Goal: Find specific page/section: Find specific page/section

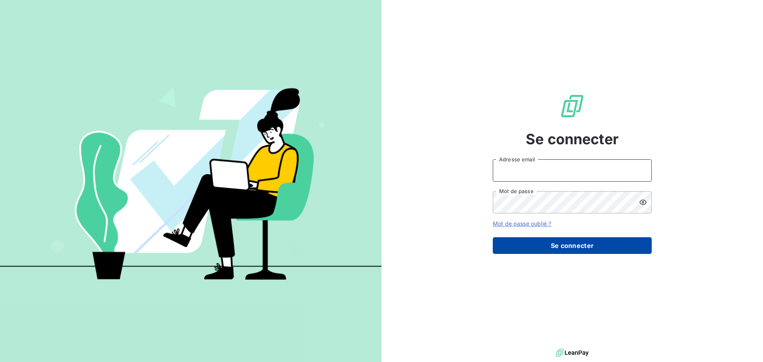
type input "[PERSON_NAME][EMAIL_ADDRESS][PERSON_NAME][DOMAIN_NAME]"
click at [544, 249] on button "Se connecter" at bounding box center [572, 245] width 159 height 17
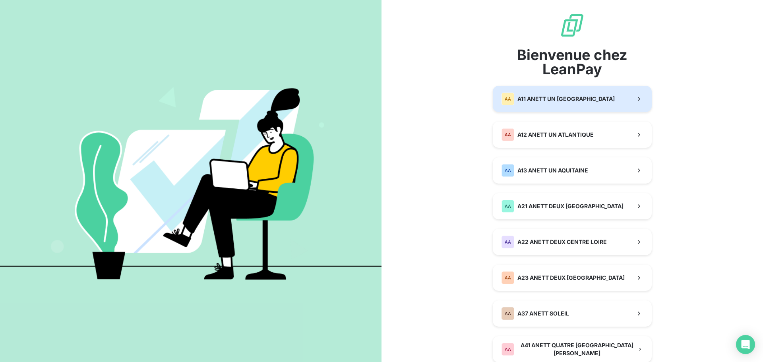
click at [565, 98] on span "A11 ANETT UN [GEOGRAPHIC_DATA]" at bounding box center [565, 99] width 97 height 8
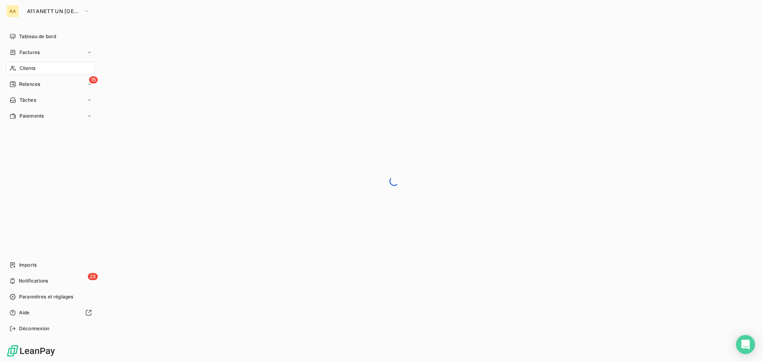
click at [15, 70] on icon at bounding box center [13, 68] width 7 height 6
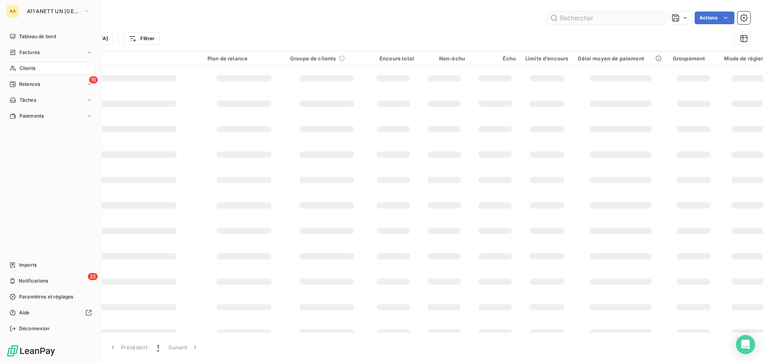
click at [601, 16] on input "text" at bounding box center [606, 18] width 119 height 13
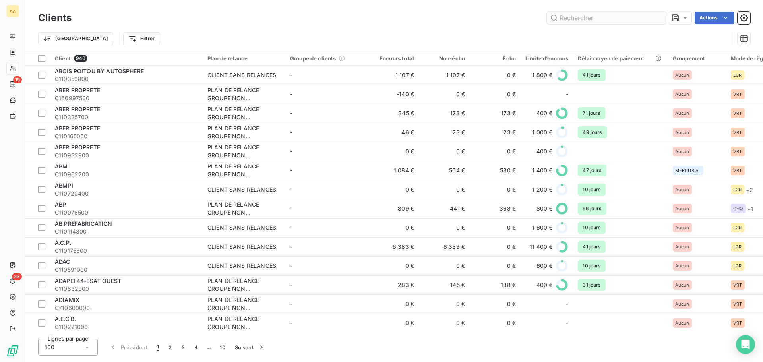
type input "a"
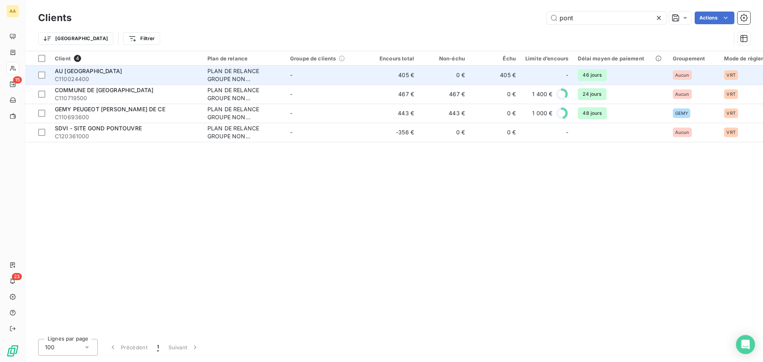
type input "pont"
click at [120, 75] on span "C110024400" at bounding box center [126, 79] width 143 height 8
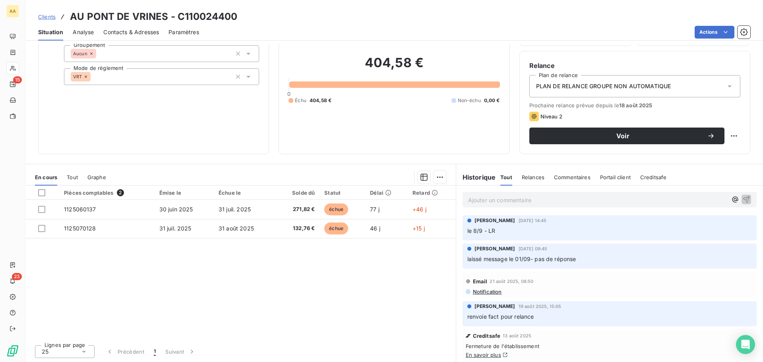
scroll to position [54, 0]
